Goal: Find specific page/section: Find specific page/section

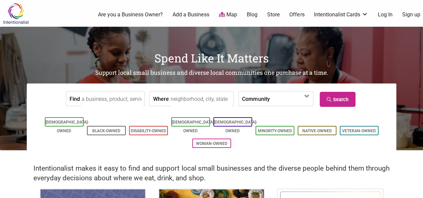
click at [128, 98] on input "Find" at bounding box center [112, 99] width 61 height 15
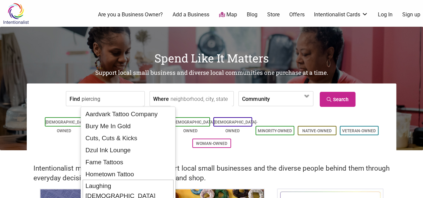
click at [135, 182] on div "Laughing [DEMOGRAPHIC_DATA]" at bounding box center [128, 191] width 91 height 23
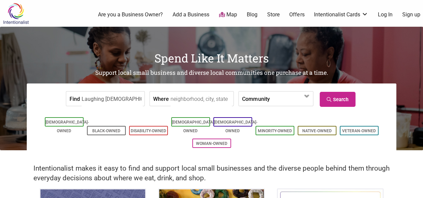
type input "Laughing [DEMOGRAPHIC_DATA]"
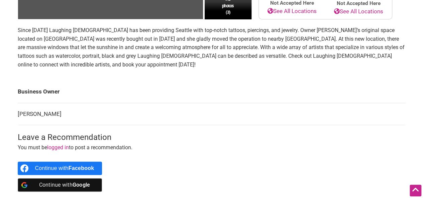
scroll to position [234, 0]
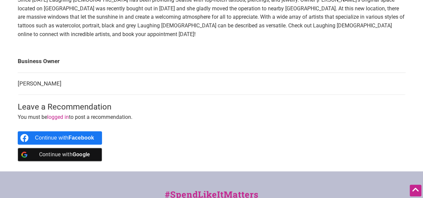
click at [38, 81] on td "[PERSON_NAME]" at bounding box center [212, 83] width 388 height 22
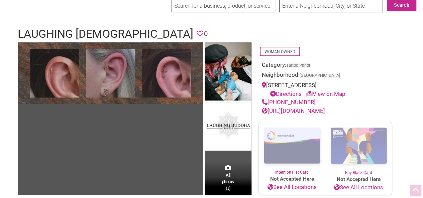
scroll to position [0, 0]
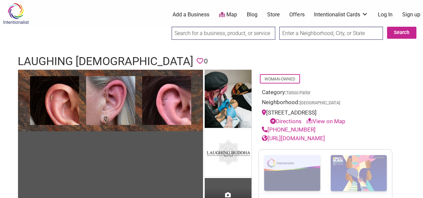
click at [307, 137] on link "[URL][DOMAIN_NAME]" at bounding box center [293, 138] width 63 height 7
